Goal: Navigation & Orientation: Find specific page/section

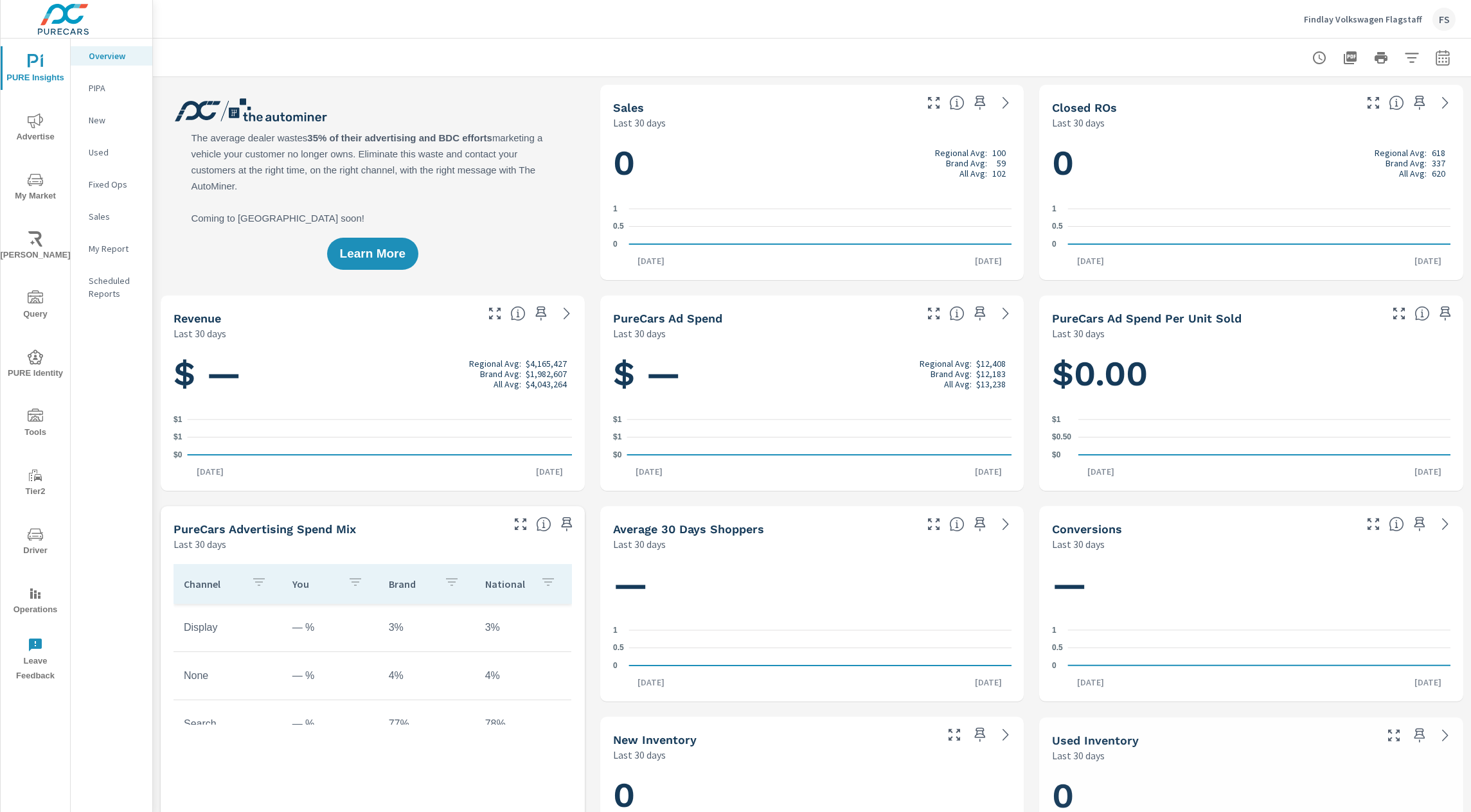
scroll to position [1, 0]
click at [1315, 14] on p "Findlay Volkswagen Flagstaff" at bounding box center [1363, 20] width 119 height 12
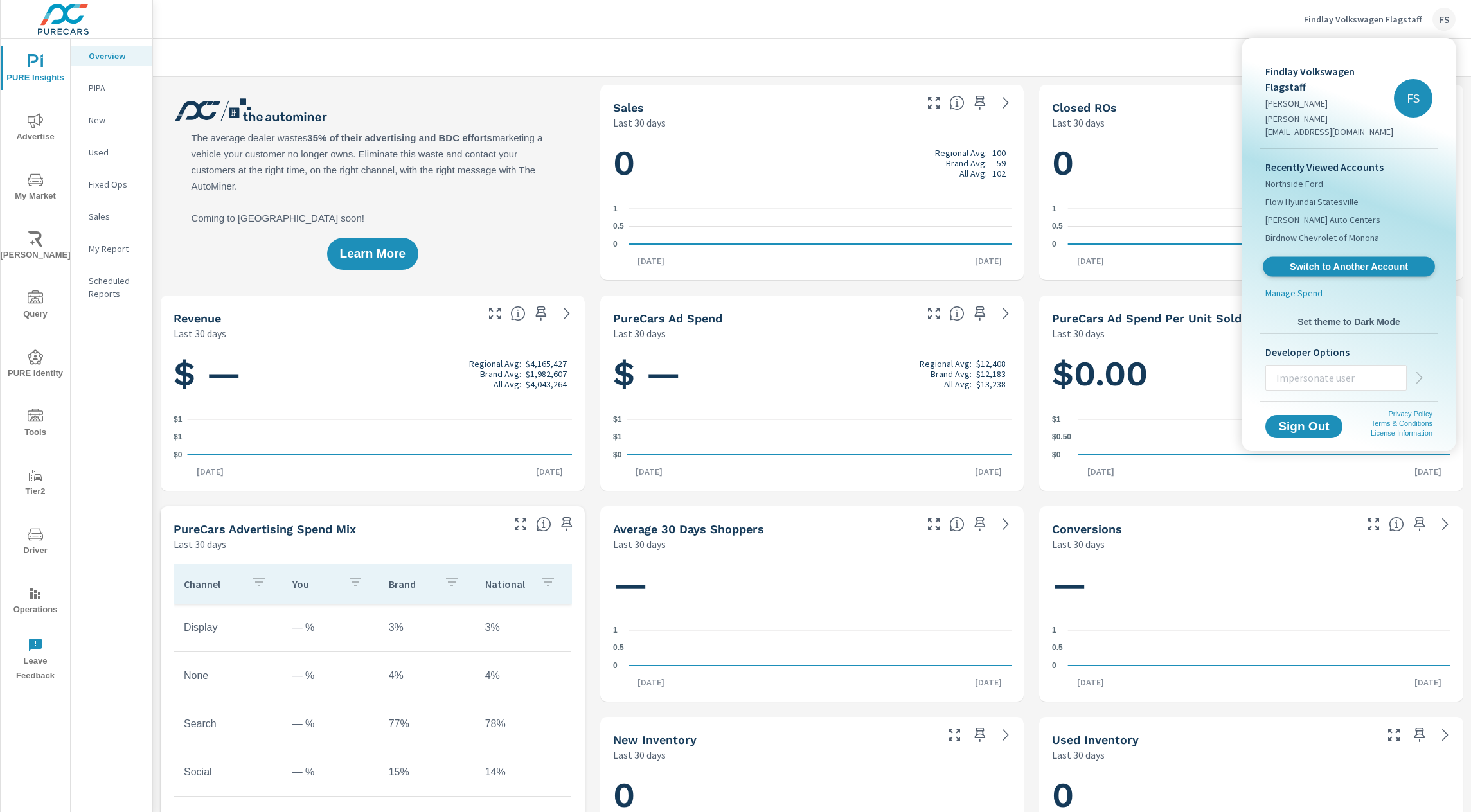
click at [1347, 261] on span "Switch to Another Account" at bounding box center [1348, 267] width 157 height 12
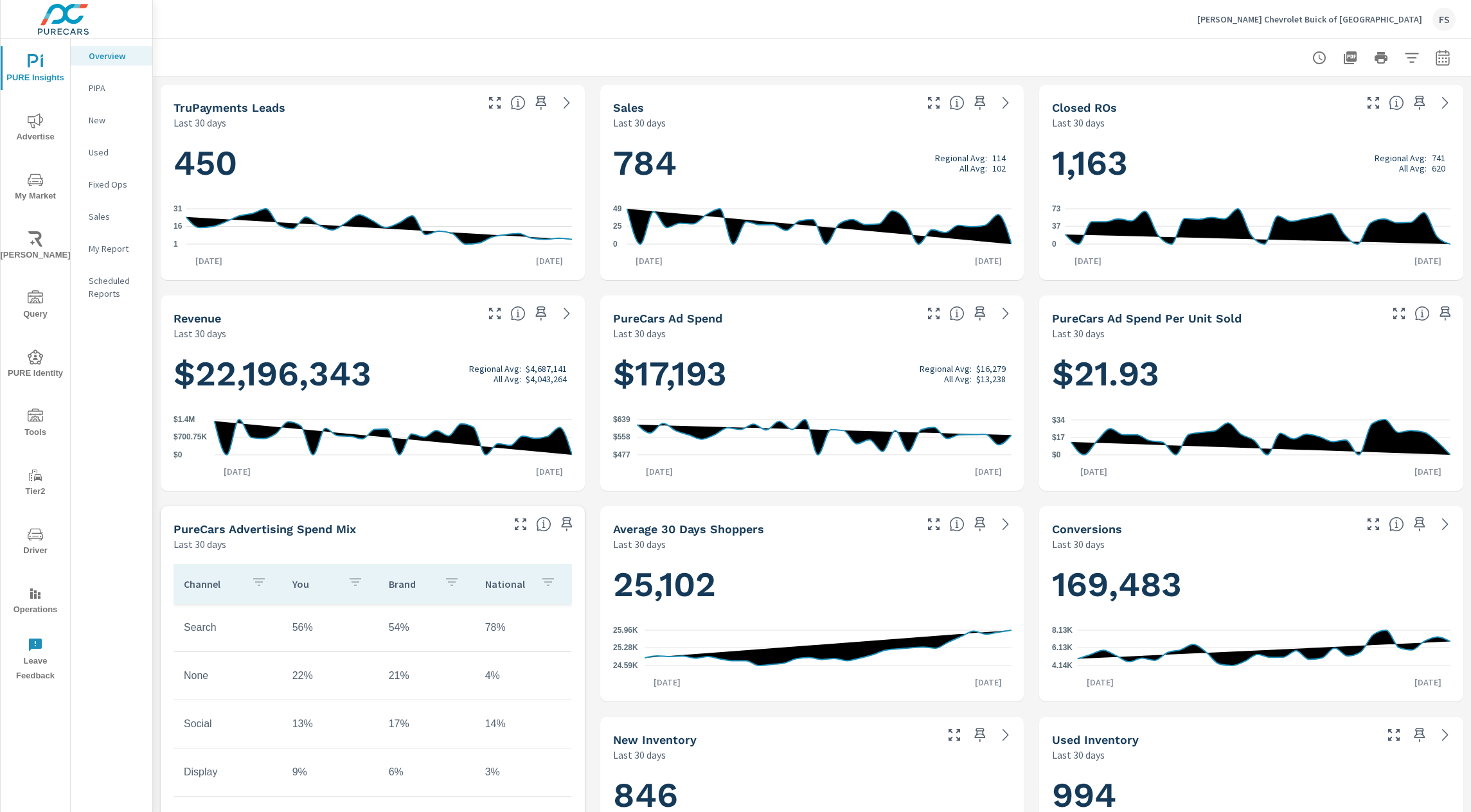
click at [103, 444] on div "Overview PIPA New Used Fixed Ops Sales My Report Scheduled Reports" at bounding box center [112, 425] width 82 height 774
click at [34, 419] on icon "nav menu" at bounding box center [35, 414] width 15 height 13
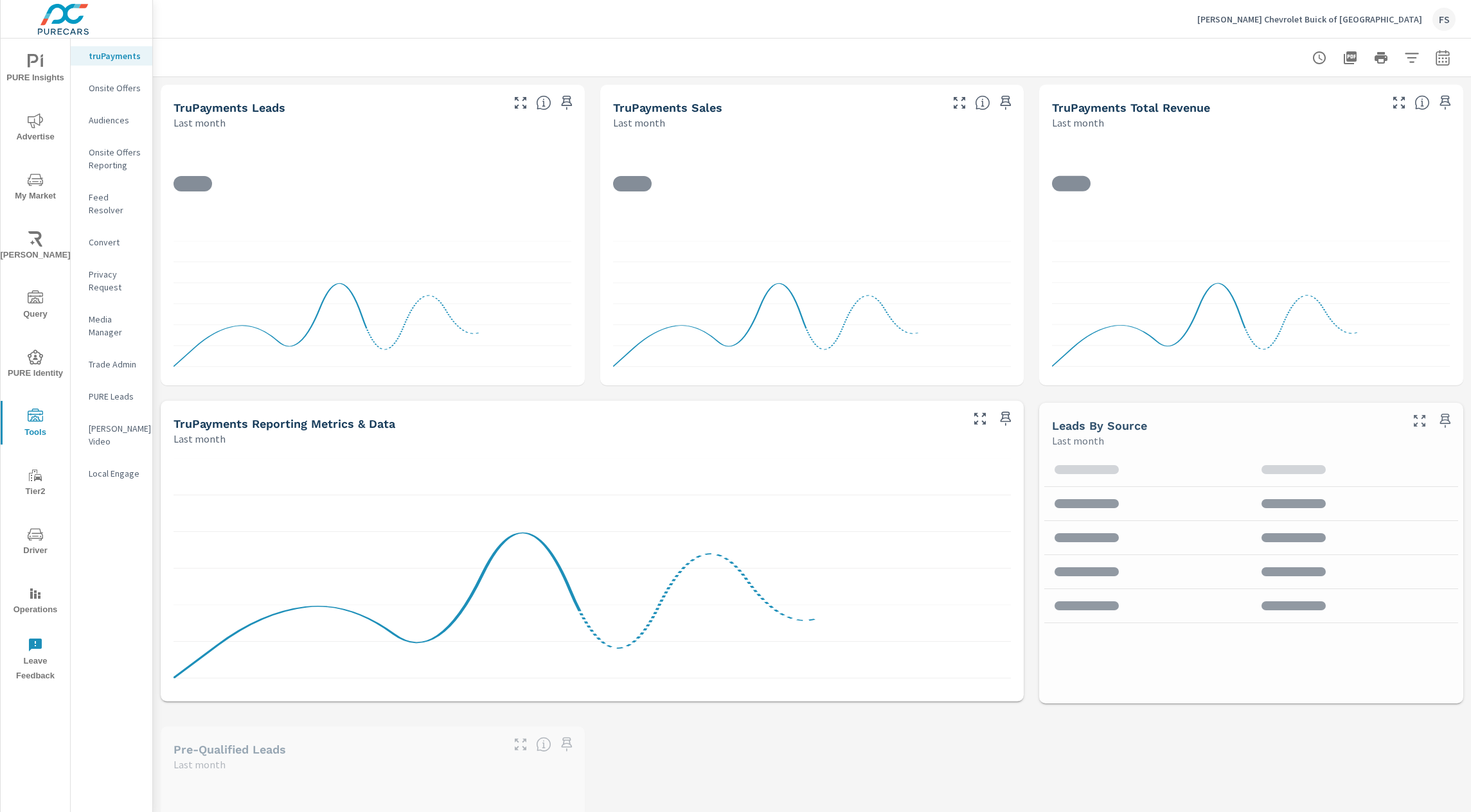
click at [106, 125] on p "Audiences" at bounding box center [116, 120] width 54 height 13
